Goal: Communication & Community: Ask a question

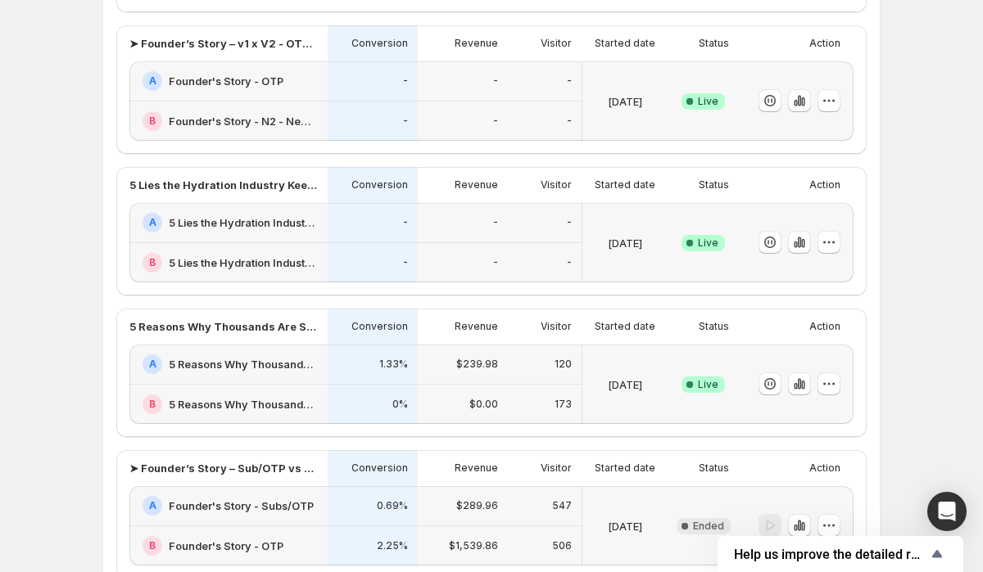
scroll to position [417, 0]
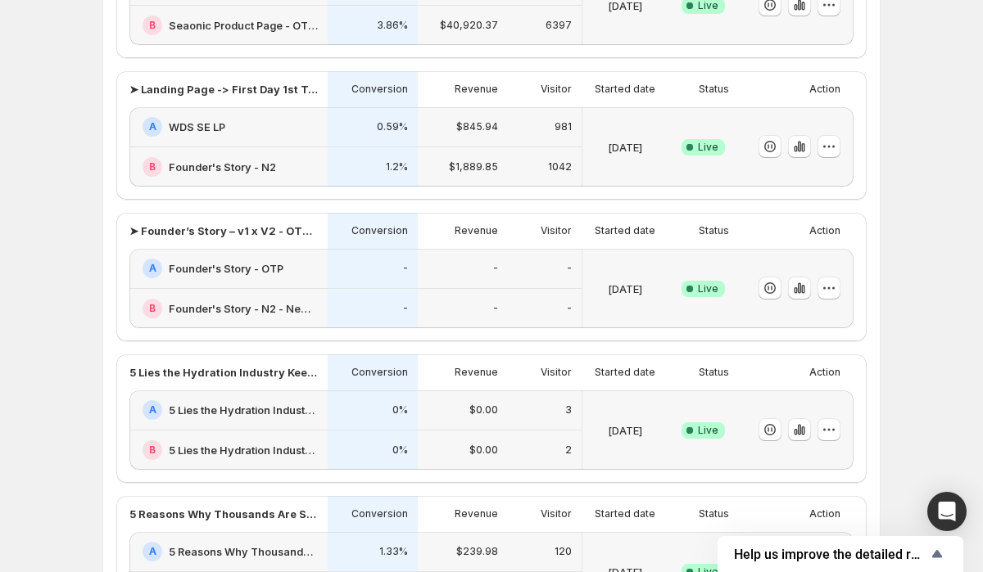
scroll to position [226, 0]
click at [826, 283] on icon "button" at bounding box center [829, 287] width 16 height 16
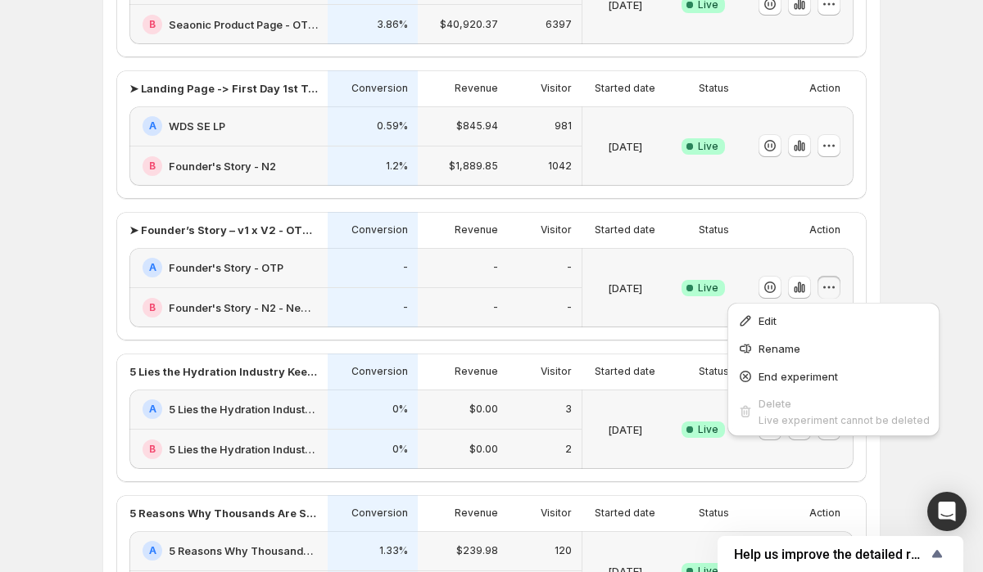
click at [910, 289] on div "Experiments. This page is ready Experiments Create new experiment Template Expe…" at bounding box center [491, 321] width 983 height 1094
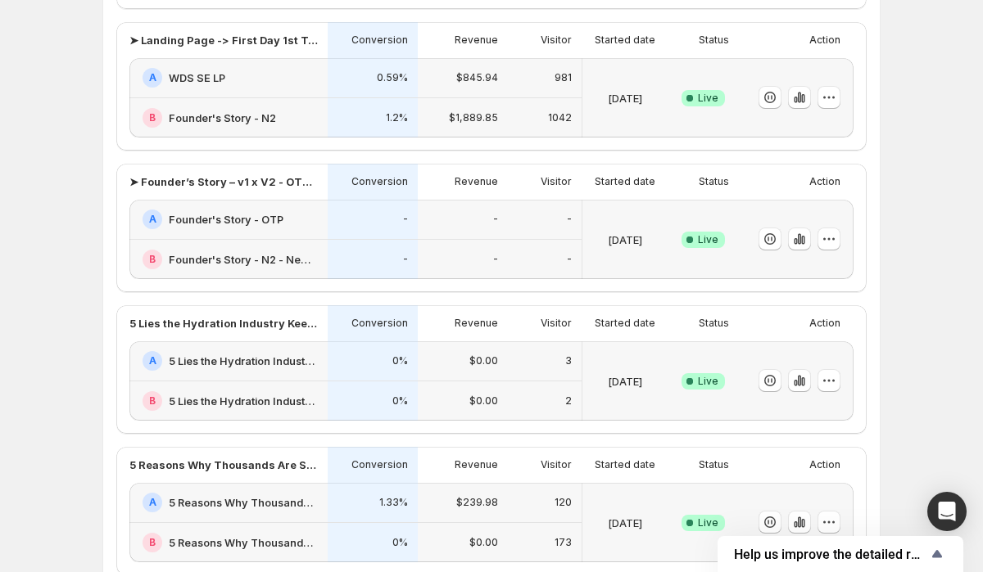
scroll to position [340, 0]
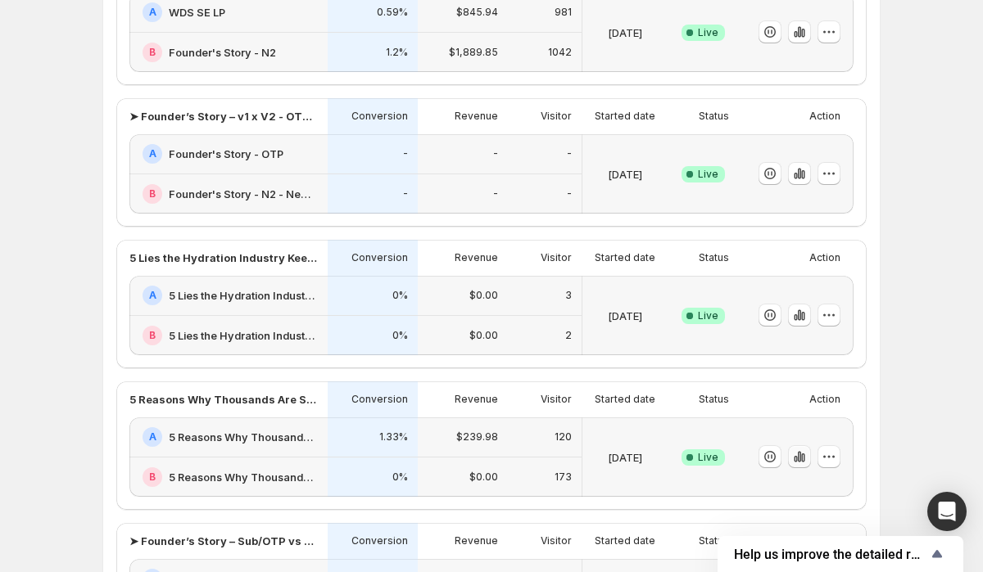
click at [795, 459] on icon "button" at bounding box center [799, 457] width 16 height 16
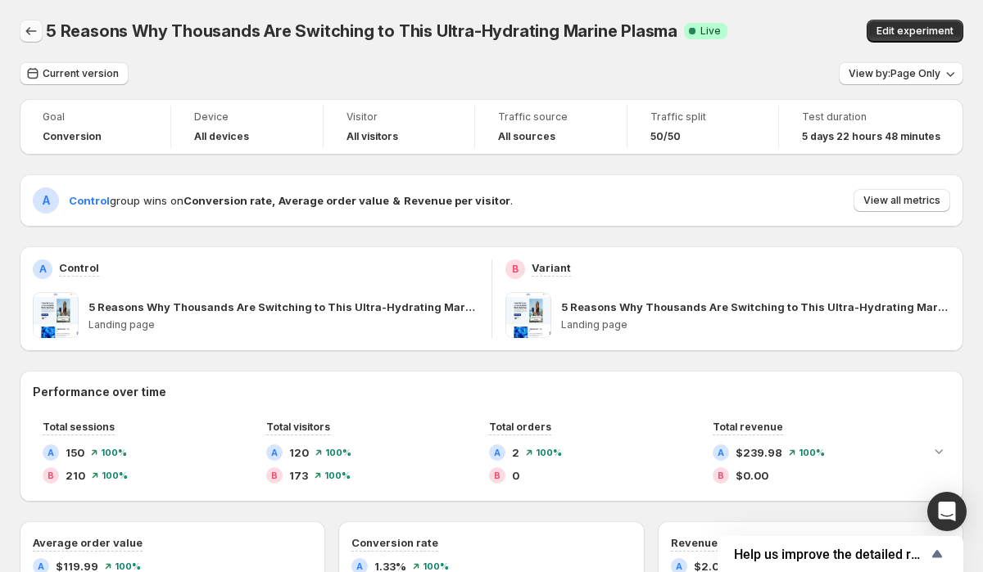
click at [30, 34] on icon "Back" at bounding box center [31, 31] width 16 height 16
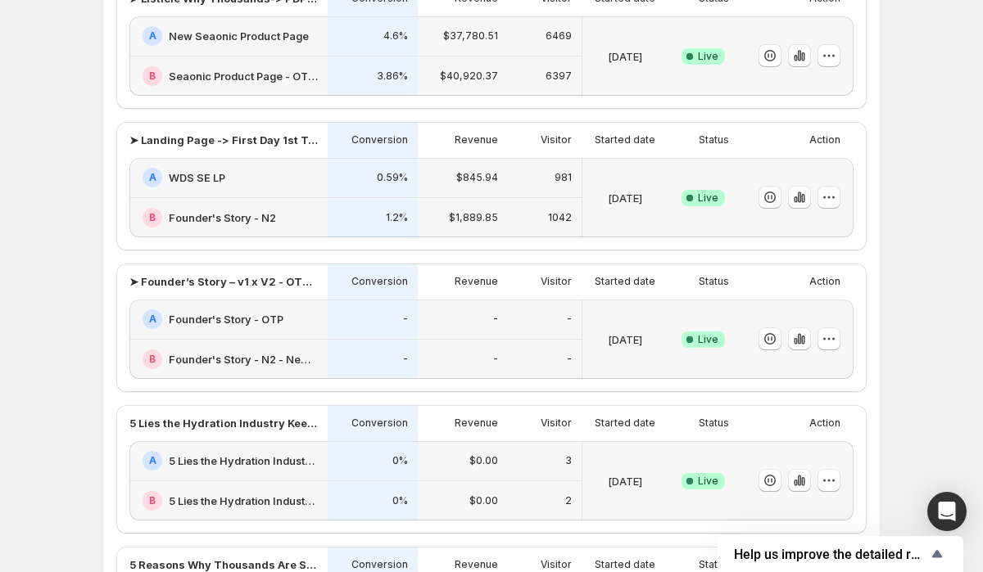
scroll to position [192, 0]
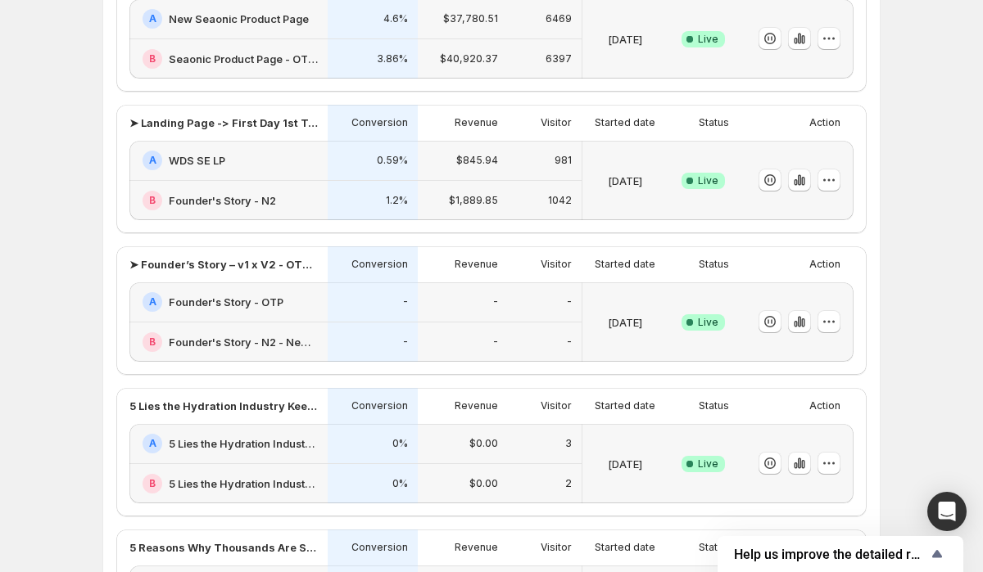
click at [253, 486] on h2 "5 Lies the Hydration Industry Keeps Telling You 2" at bounding box center [243, 484] width 149 height 16
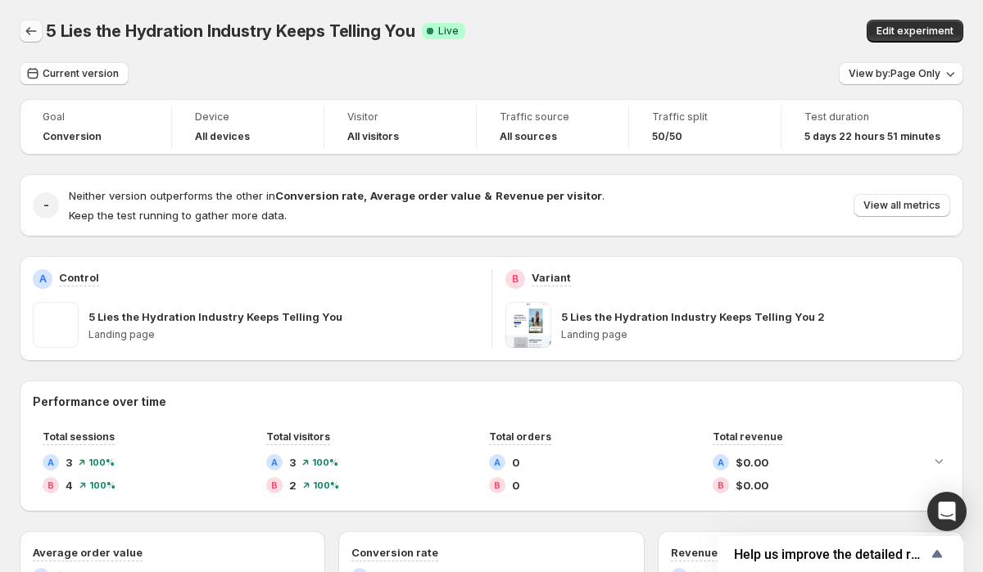
click at [32, 33] on icon "Back" at bounding box center [31, 31] width 16 height 16
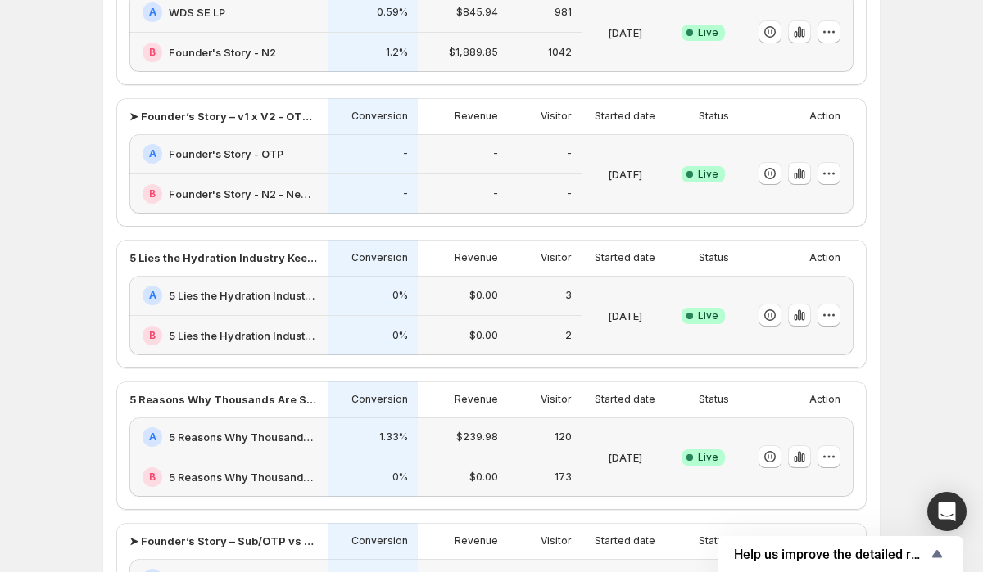
scroll to position [339, 0]
click at [948, 511] on icon "Open Intercom Messenger" at bounding box center [946, 511] width 19 height 21
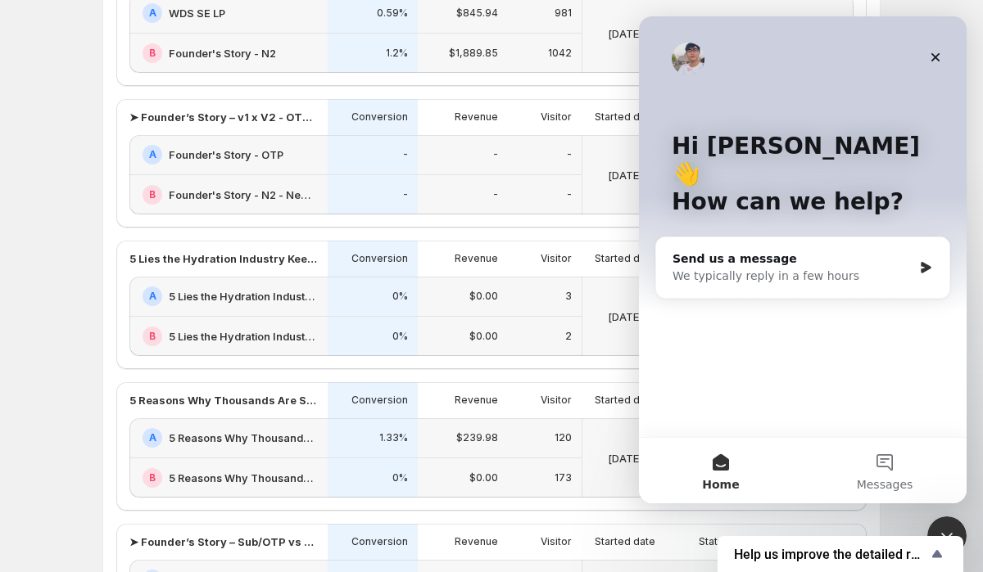
scroll to position [0, 0]
click at [756, 268] on div "We typically reply in a few hours" at bounding box center [792, 276] width 240 height 17
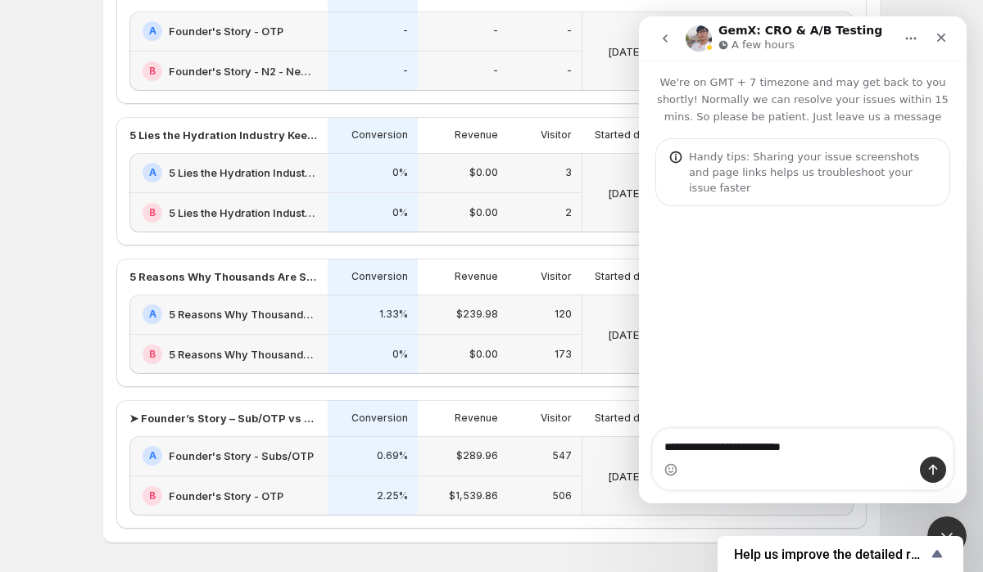
scroll to position [522, 0]
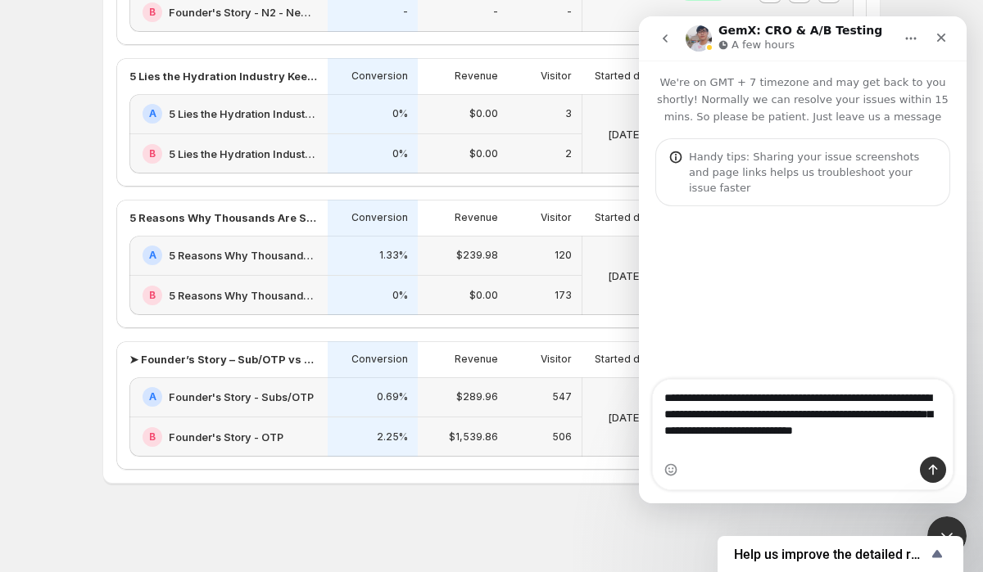
type textarea "**********"
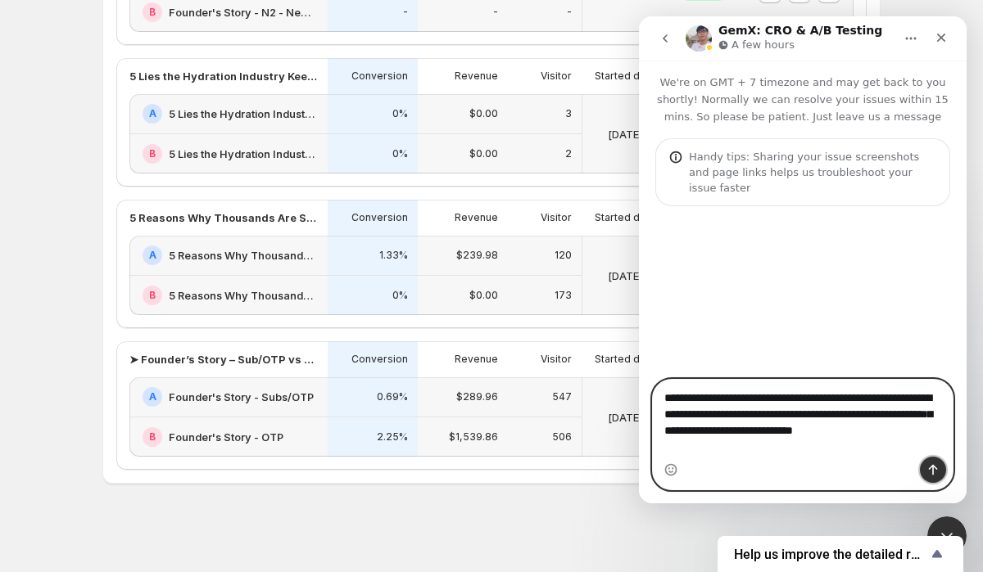
click at [938, 464] on icon "Send a message…" at bounding box center [932, 470] width 13 height 13
